Goal: Information Seeking & Learning: Learn about a topic

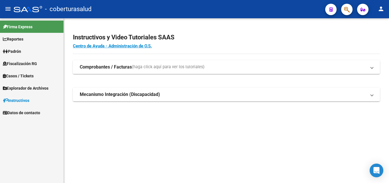
click at [32, 67] on link "Fiscalización RG" at bounding box center [32, 63] width 64 height 12
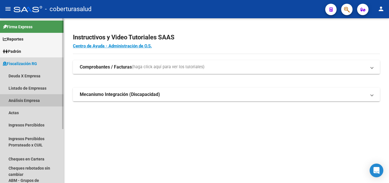
click at [16, 101] on link "Análisis Empresa" at bounding box center [32, 100] width 64 height 12
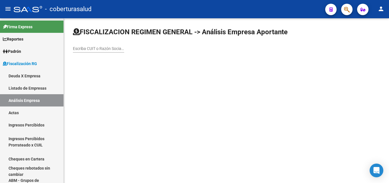
click at [100, 51] on div "Escriba CUIT o Razón Social para buscar" at bounding box center [98, 46] width 51 height 11
click at [101, 50] on input "Escriba CUIT o Razón Social para buscar" at bounding box center [98, 48] width 51 height 5
paste input "30715076787"
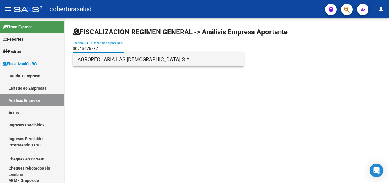
type input "30715076787"
click at [110, 60] on span "AGROPECUARIA LAS [DEMOGRAPHIC_DATA] S.A." at bounding box center [159, 59] width 162 height 14
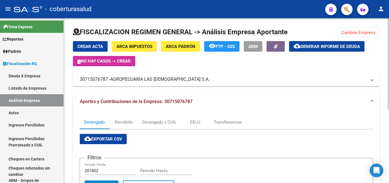
click at [346, 31] on span "Cambiar Empresa" at bounding box center [359, 32] width 34 height 5
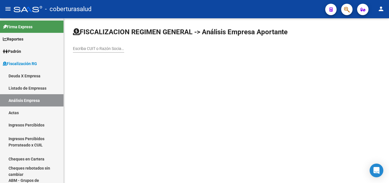
click at [94, 48] on input "Escriba CUIT o Razón Social para buscar" at bounding box center [98, 48] width 51 height 5
paste input "20324122193"
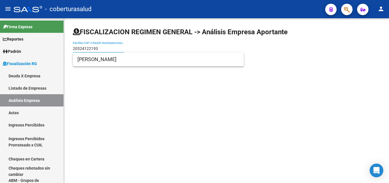
type input "20324122193"
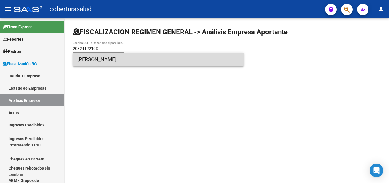
click at [101, 60] on span "[PERSON_NAME]" at bounding box center [159, 59] width 162 height 14
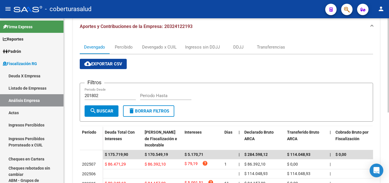
scroll to position [29, 0]
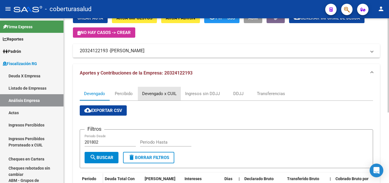
click at [170, 94] on div "Devengado x CUIL" at bounding box center [159, 93] width 34 height 6
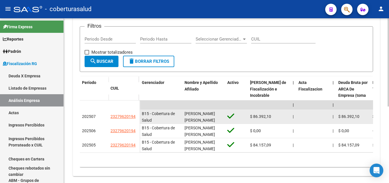
scroll to position [143, 0]
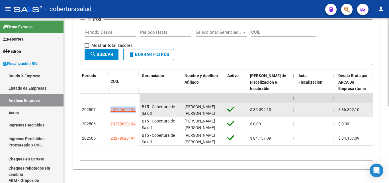
drag, startPoint x: 137, startPoint y: 103, endPoint x: 107, endPoint y: 105, distance: 30.0
click at [107, 105] on div "202507 23279620194" at bounding box center [110, 110] width 60 height 14
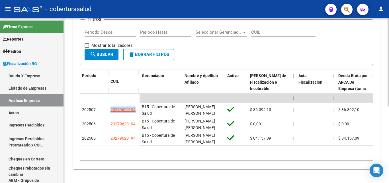
copy div "23279620194"
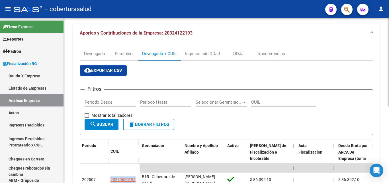
scroll to position [0, 0]
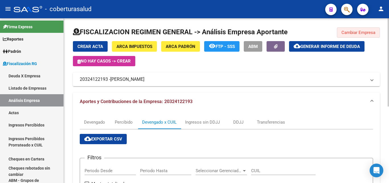
click at [357, 32] on span "Cambiar Empresa" at bounding box center [359, 32] width 34 height 5
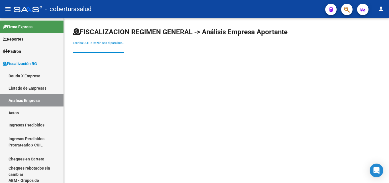
click at [100, 48] on input "Escriba CUIT o Razón Social para buscar" at bounding box center [98, 48] width 51 height 5
paste input "30716868385"
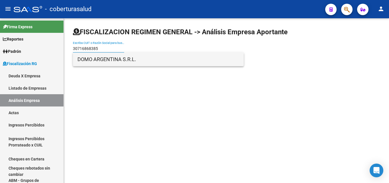
type input "30716868385"
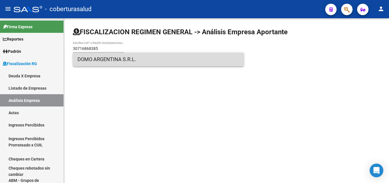
click at [113, 62] on span "DOMO ARGENTINA S.R.L." at bounding box center [159, 59] width 162 height 14
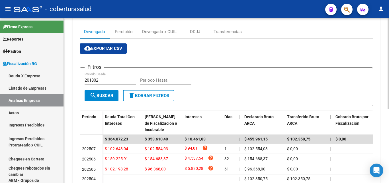
scroll to position [76, 0]
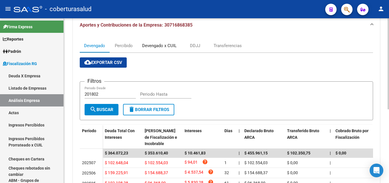
click at [154, 45] on div "Devengado x CUIL" at bounding box center [159, 45] width 34 height 6
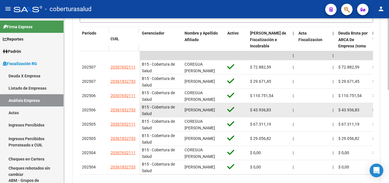
scroll to position [171, 0]
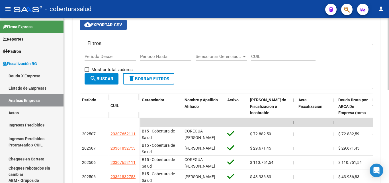
click at [100, 24] on span "cloud_download Exportar CSV" at bounding box center [103, 24] width 38 height 5
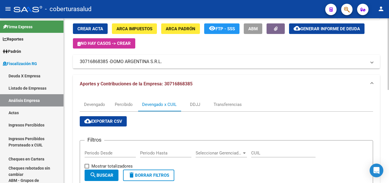
scroll to position [14, 0]
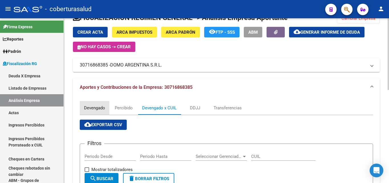
click at [92, 111] on div "Devengado" at bounding box center [95, 108] width 30 height 14
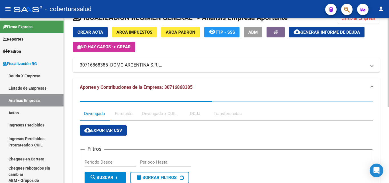
scroll to position [0, 0]
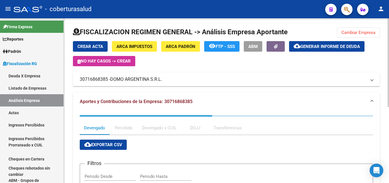
click at [344, 34] on span "Cambiar Empresa" at bounding box center [359, 32] width 34 height 5
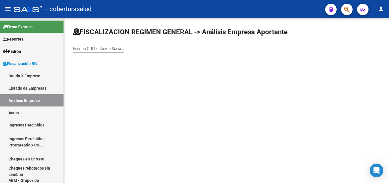
click at [105, 51] on div "Escriba CUIT o Razón Social para buscar" at bounding box center [98, 46] width 51 height 11
click at [105, 50] on input "Escriba CUIT o Razón Social para buscar" at bounding box center [98, 48] width 51 height 5
